Goal: Information Seeking & Learning: Learn about a topic

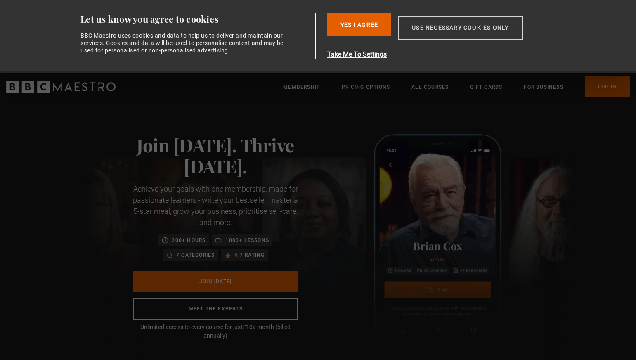
click at [460, 27] on button "Use necessary cookies only" at bounding box center [460, 28] width 125 height 24
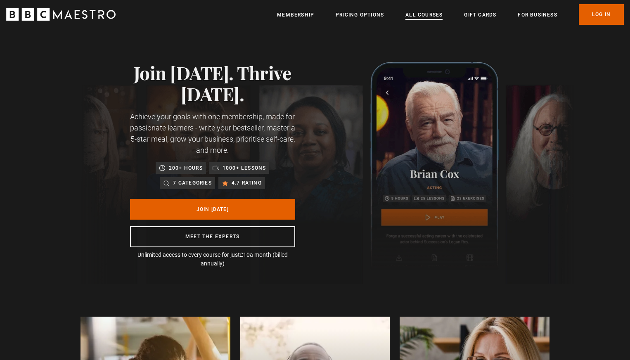
click at [424, 14] on link "All Courses" at bounding box center [423, 15] width 37 height 8
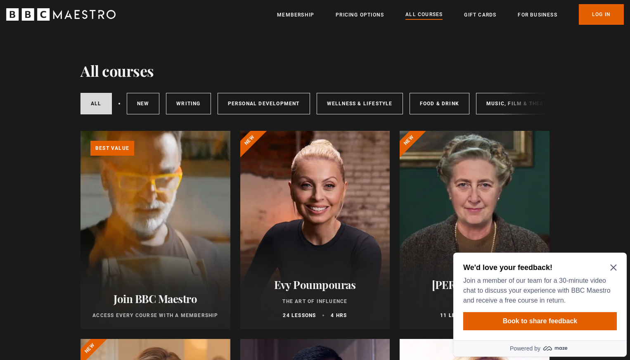
click at [614, 265] on icon "Close Maze Prompt" at bounding box center [613, 267] width 7 height 7
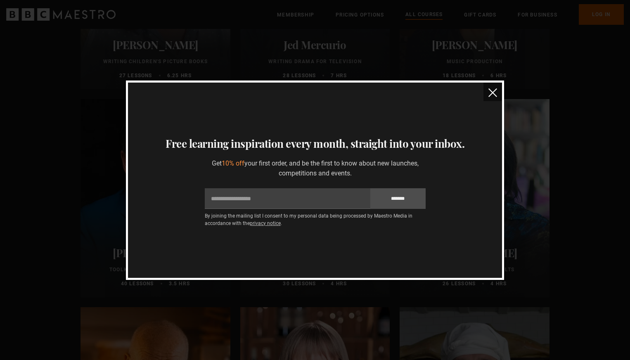
scroll to position [2394, 0]
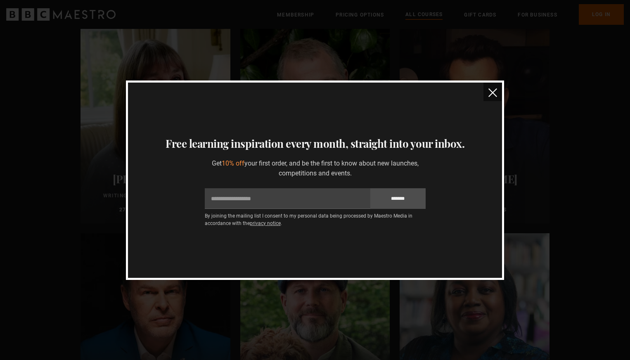
click at [497, 93] on img "close" at bounding box center [492, 92] width 9 height 9
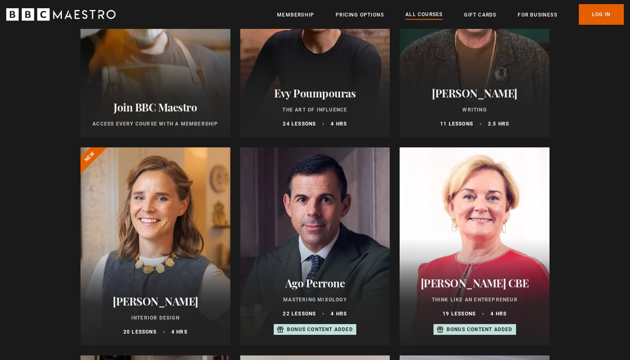
scroll to position [0, 0]
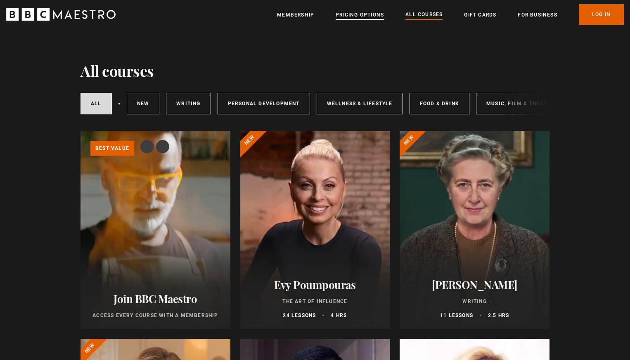
click at [364, 13] on link "Pricing Options" at bounding box center [360, 15] width 48 height 8
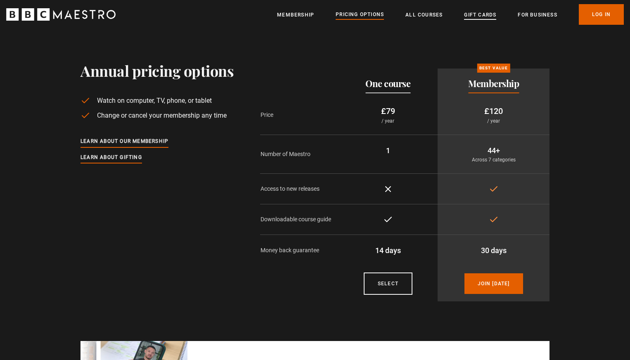
click at [469, 13] on link "Gift Cards" at bounding box center [480, 15] width 32 height 8
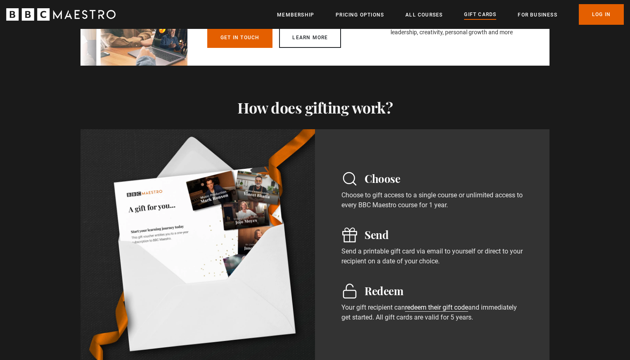
scroll to position [537, 0]
